Goal: Download file/media

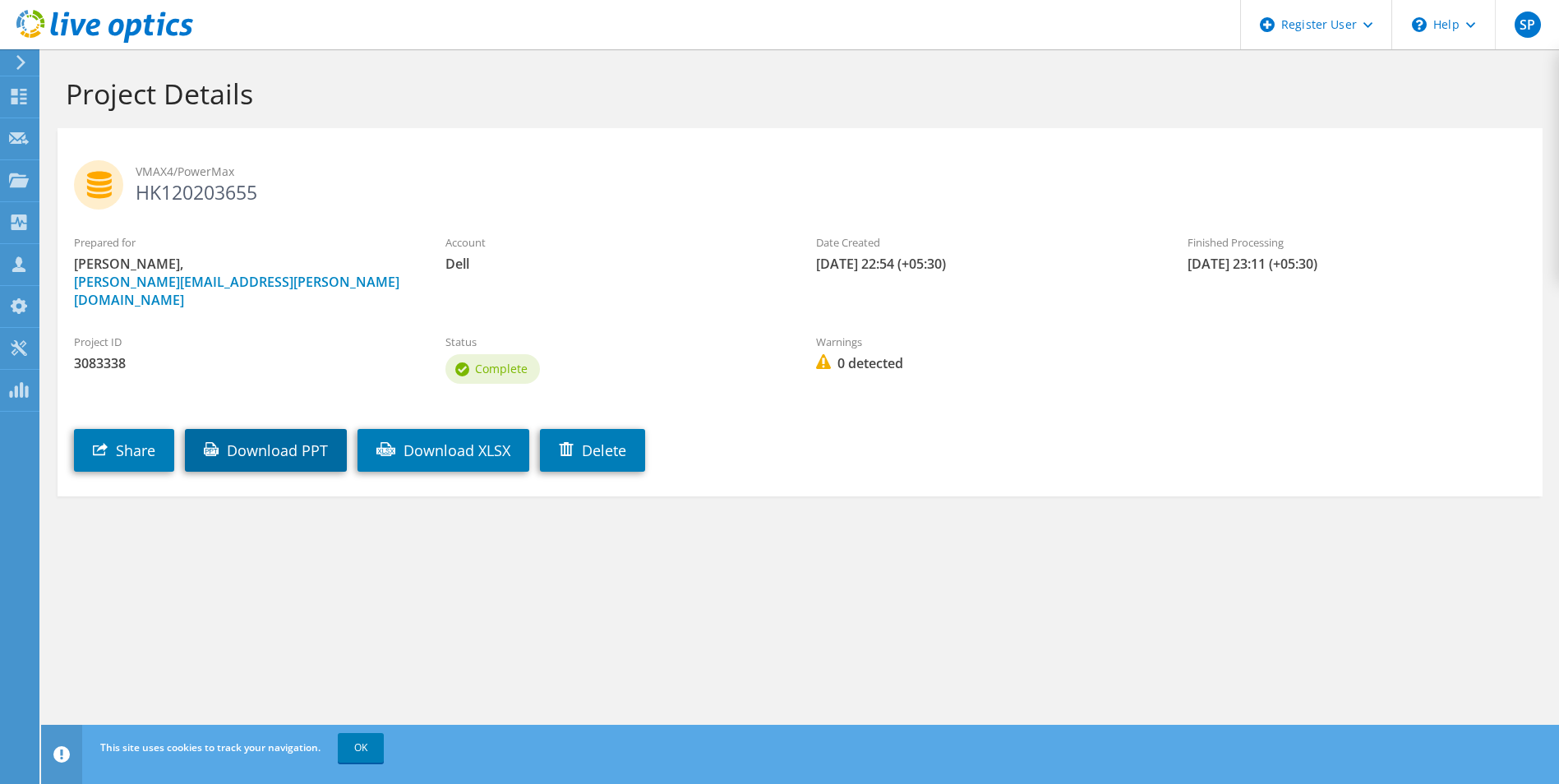
click at [293, 445] on link "Download PPT" at bounding box center [266, 450] width 162 height 43
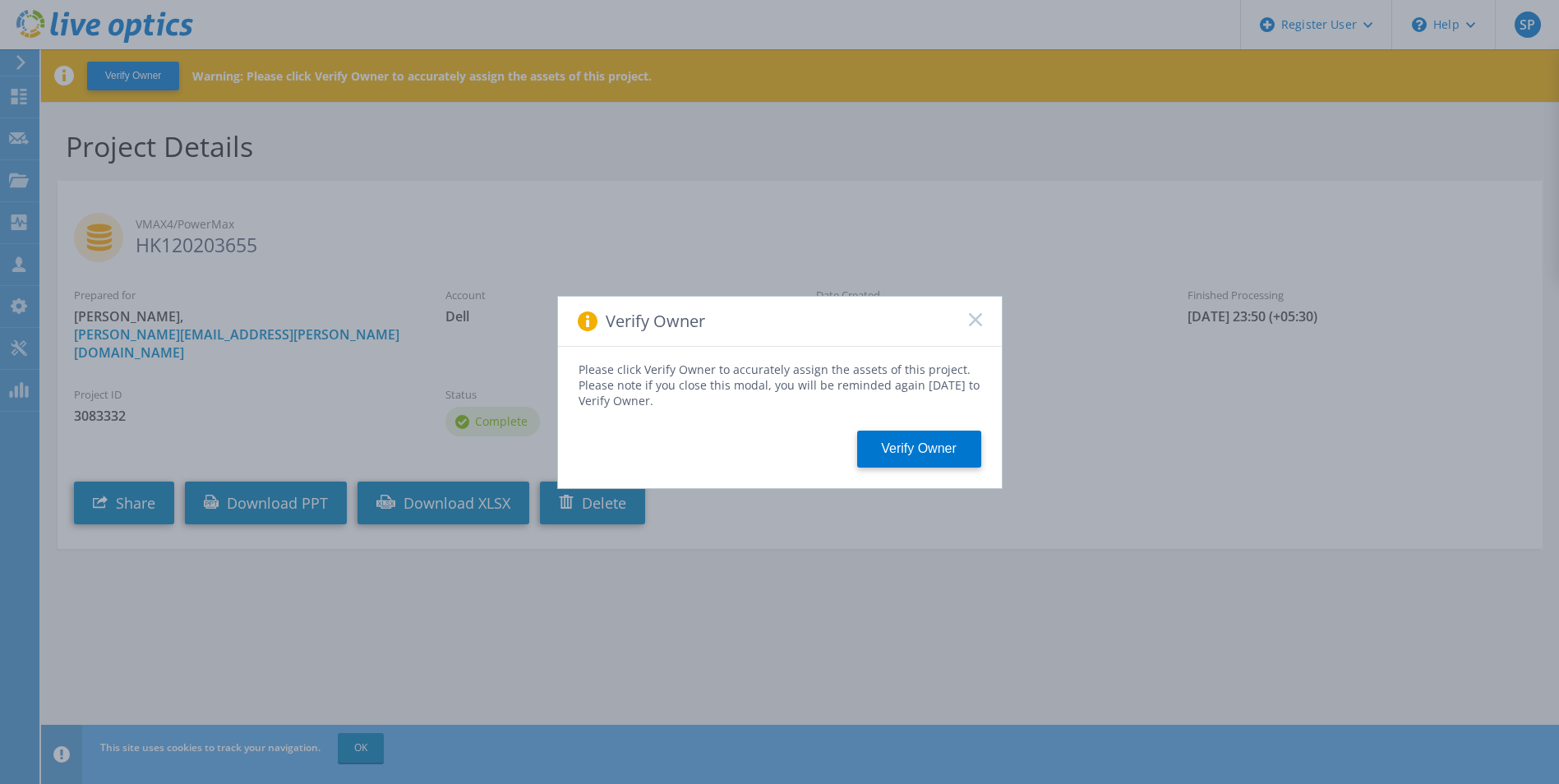
click at [975, 308] on div "Verify Owner" at bounding box center [780, 321] width 444 height 51
click at [975, 320] on rect at bounding box center [974, 319] width 14 height 14
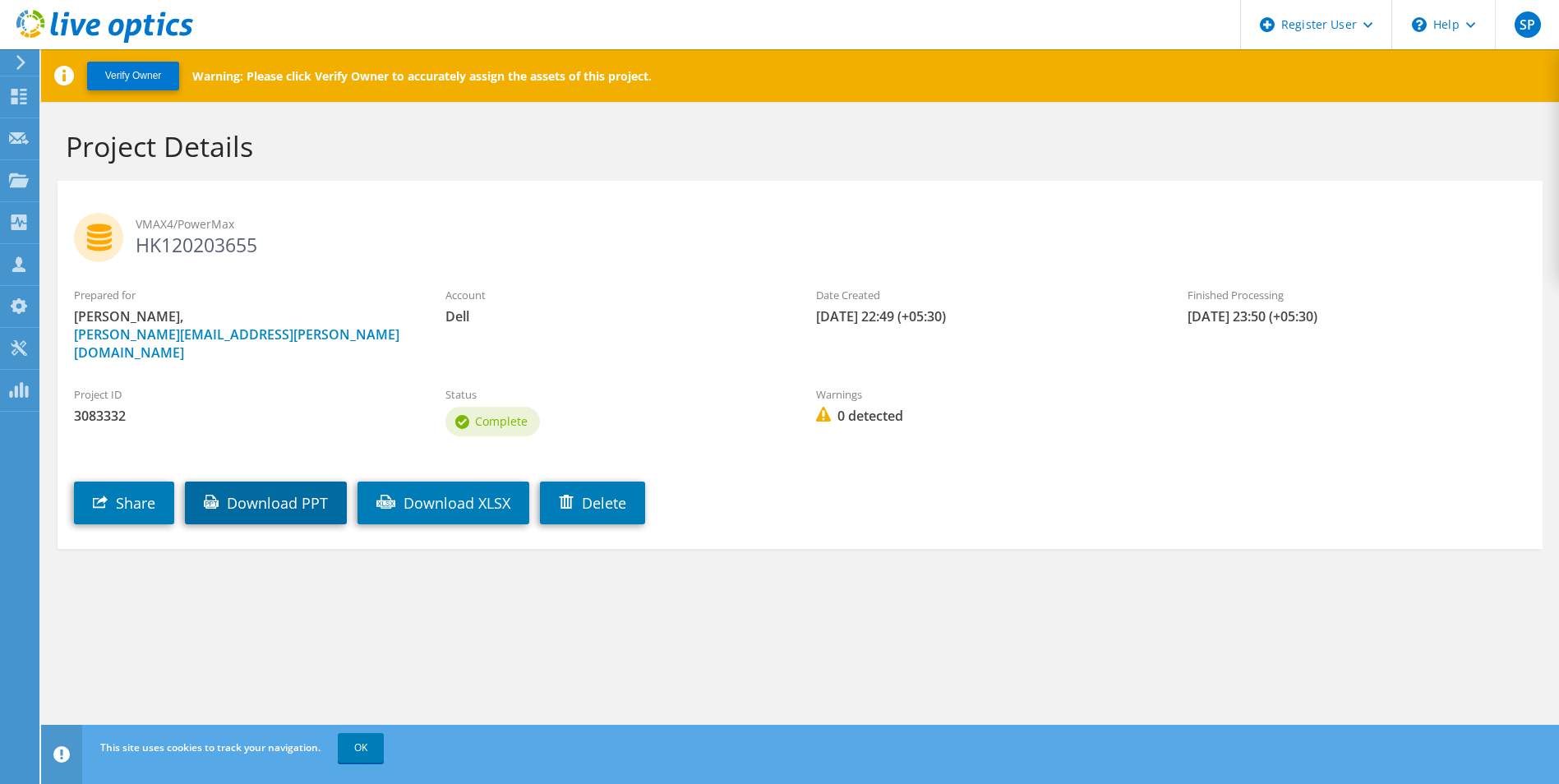
click at [269, 490] on link "Download PPT" at bounding box center [266, 503] width 162 height 43
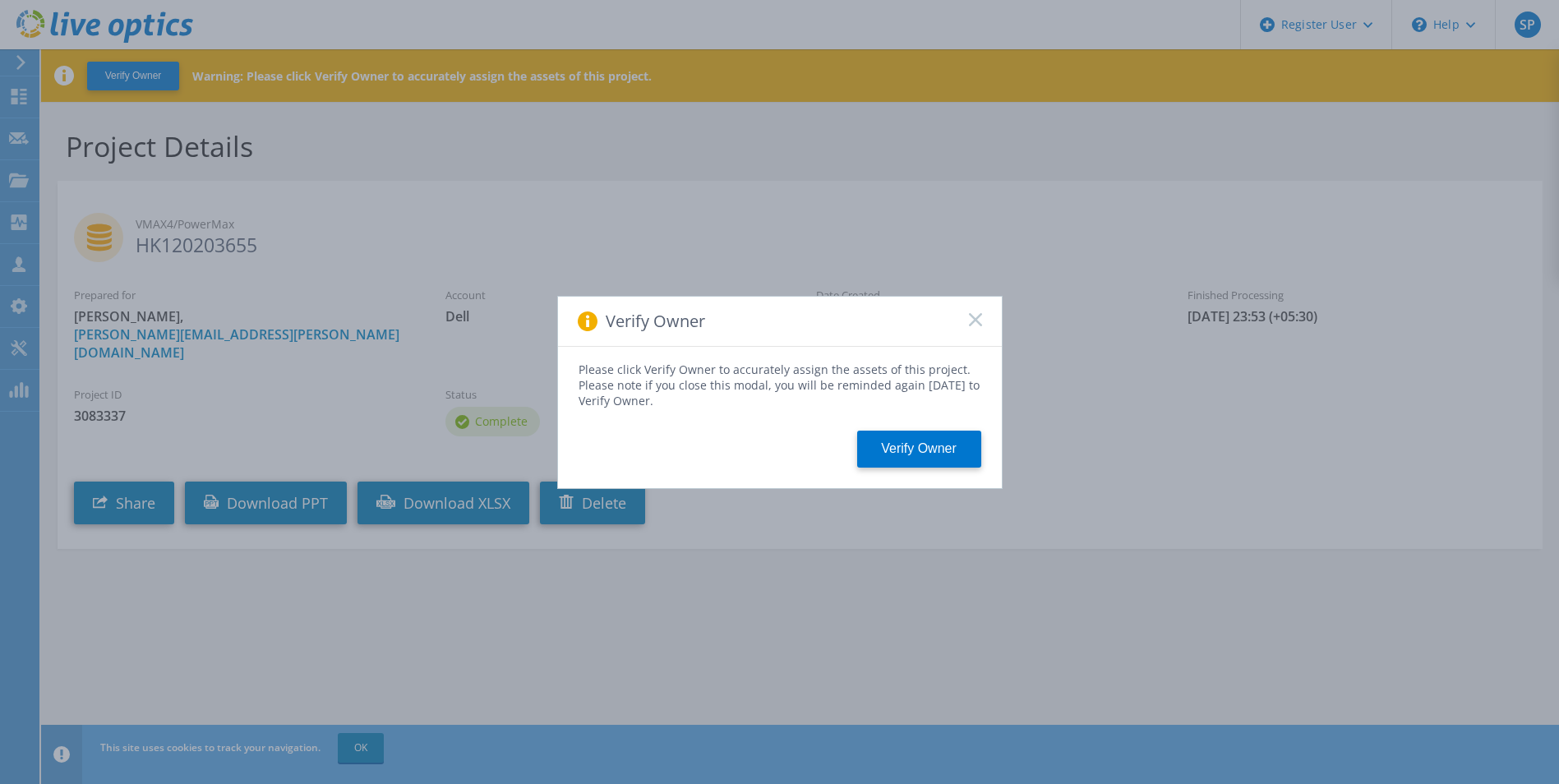
click at [953, 322] on div "Verify Owner" at bounding box center [780, 321] width 444 height 51
click at [976, 322] on icon at bounding box center [975, 320] width 13 height 13
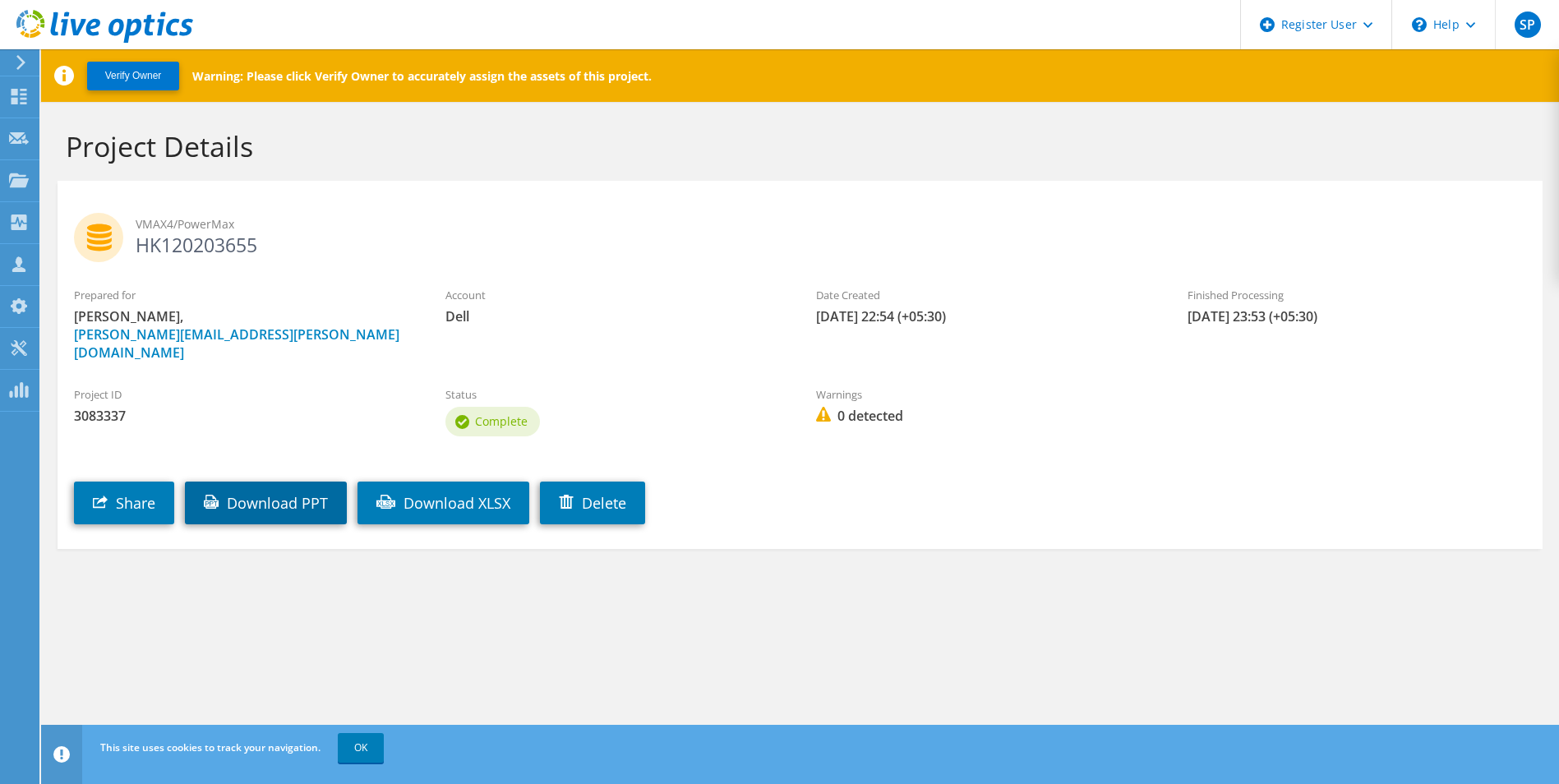
click at [284, 496] on link "Download PPT" at bounding box center [266, 503] width 162 height 43
